Goal: Find specific page/section: Find specific page/section

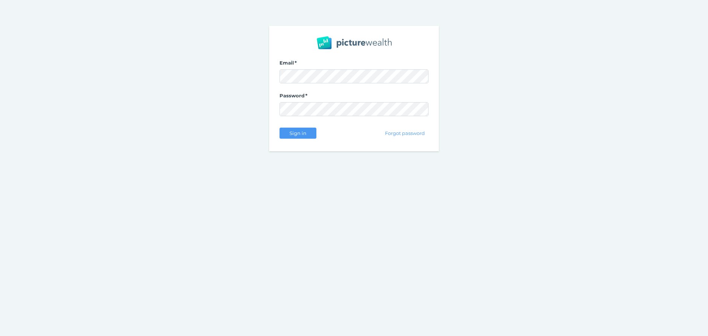
click at [89, 65] on div "Email Password Sign in Forgot password" at bounding box center [354, 88] width 708 height 177
click at [300, 133] on span "Sign in" at bounding box center [297, 133] width 23 height 6
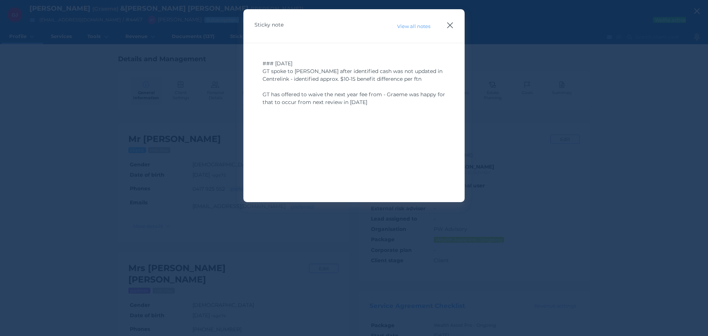
click at [451, 28] on icon "button" at bounding box center [450, 25] width 7 height 9
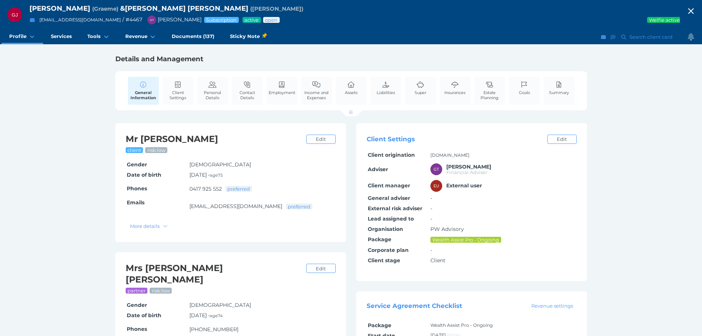
click at [695, 11] on icon "button" at bounding box center [691, 11] width 9 height 11
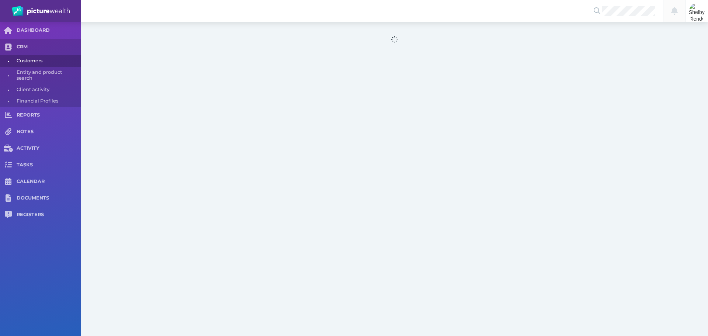
select select "25"
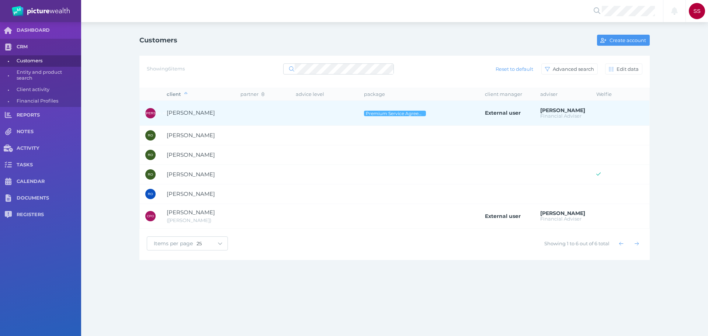
click at [186, 115] on span "[PERSON_NAME]" at bounding box center [191, 112] width 48 height 7
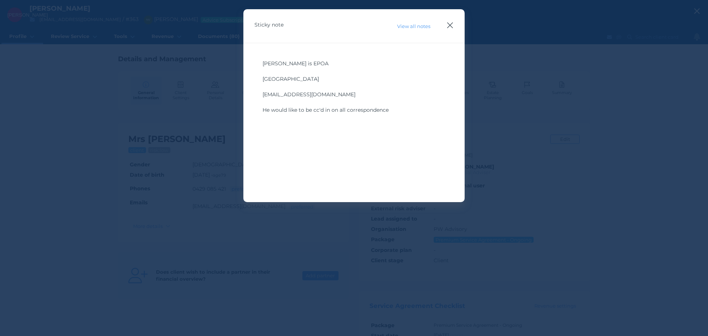
click at [452, 25] on icon "button" at bounding box center [450, 25] width 7 height 9
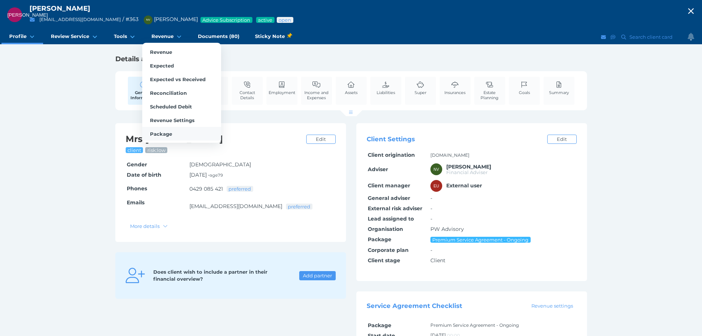
click at [172, 133] on link "Package" at bounding box center [181, 134] width 79 height 14
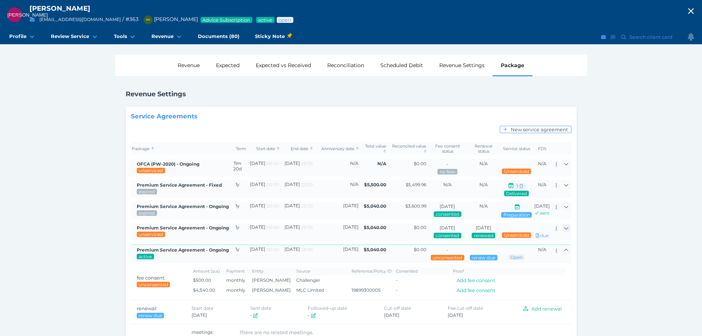
click at [567, 230] on icon "button" at bounding box center [566, 228] width 5 height 5
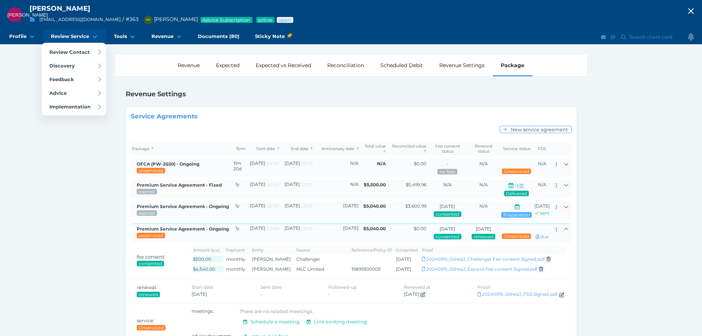
click at [72, 37] on span "Review Service" at bounding box center [70, 36] width 38 height 6
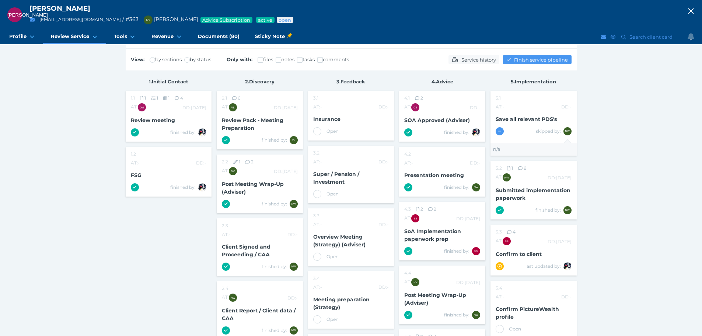
scroll to position [74, 0]
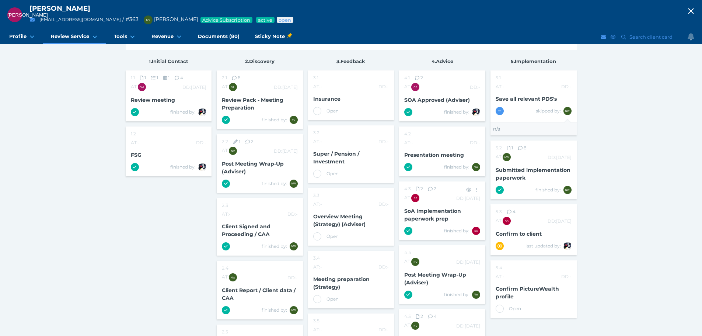
click at [426, 215] on div "SoA Implementation paperwork prep" at bounding box center [442, 216] width 86 height 22
click at [425, 218] on span "SoA Implementation paperwork prep" at bounding box center [432, 215] width 57 height 14
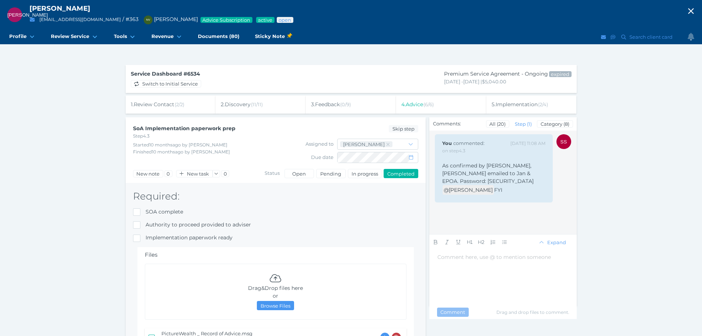
click at [433, 104] on span "( 6 / 6 )" at bounding box center [429, 104] width 10 height 6
click at [428, 100] on div "4 . Advice ( 6 / 6 )" at bounding box center [441, 104] width 90 height 18
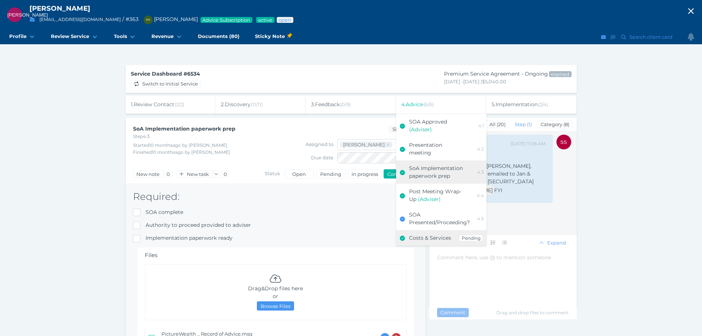
click at [428, 232] on link "Costs & Services Pending" at bounding box center [441, 237] width 90 height 15
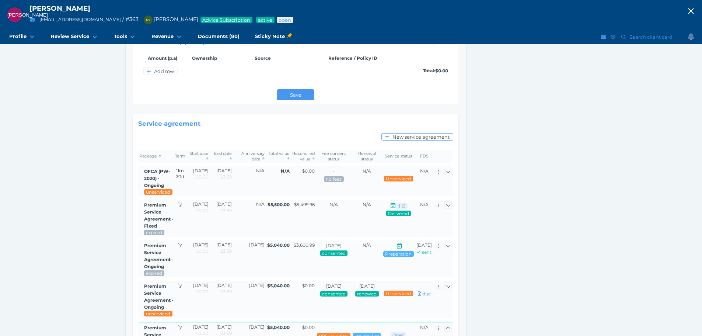
scroll to position [295, 0]
